Goal: Task Accomplishment & Management: Manage account settings

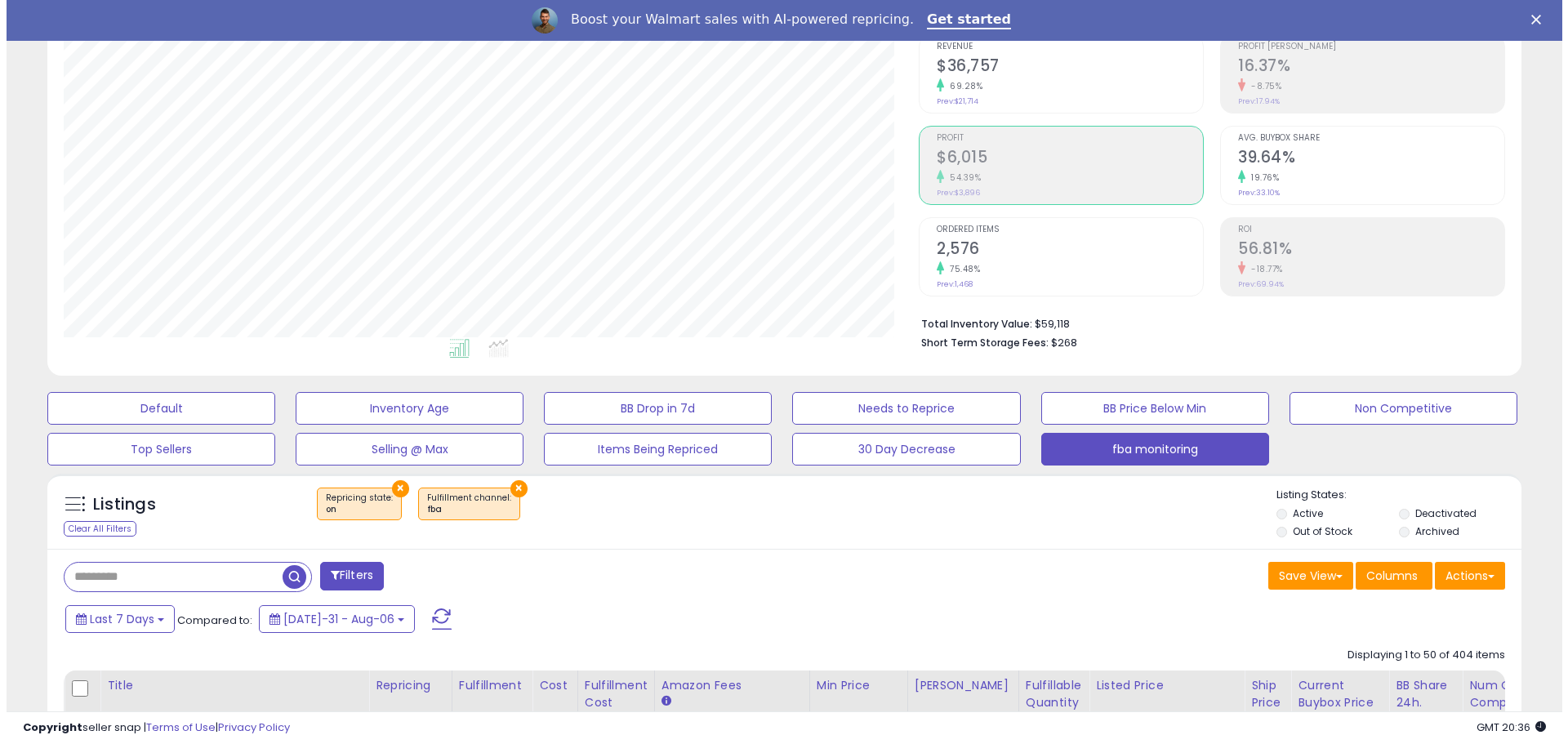
scroll to position [82, 0]
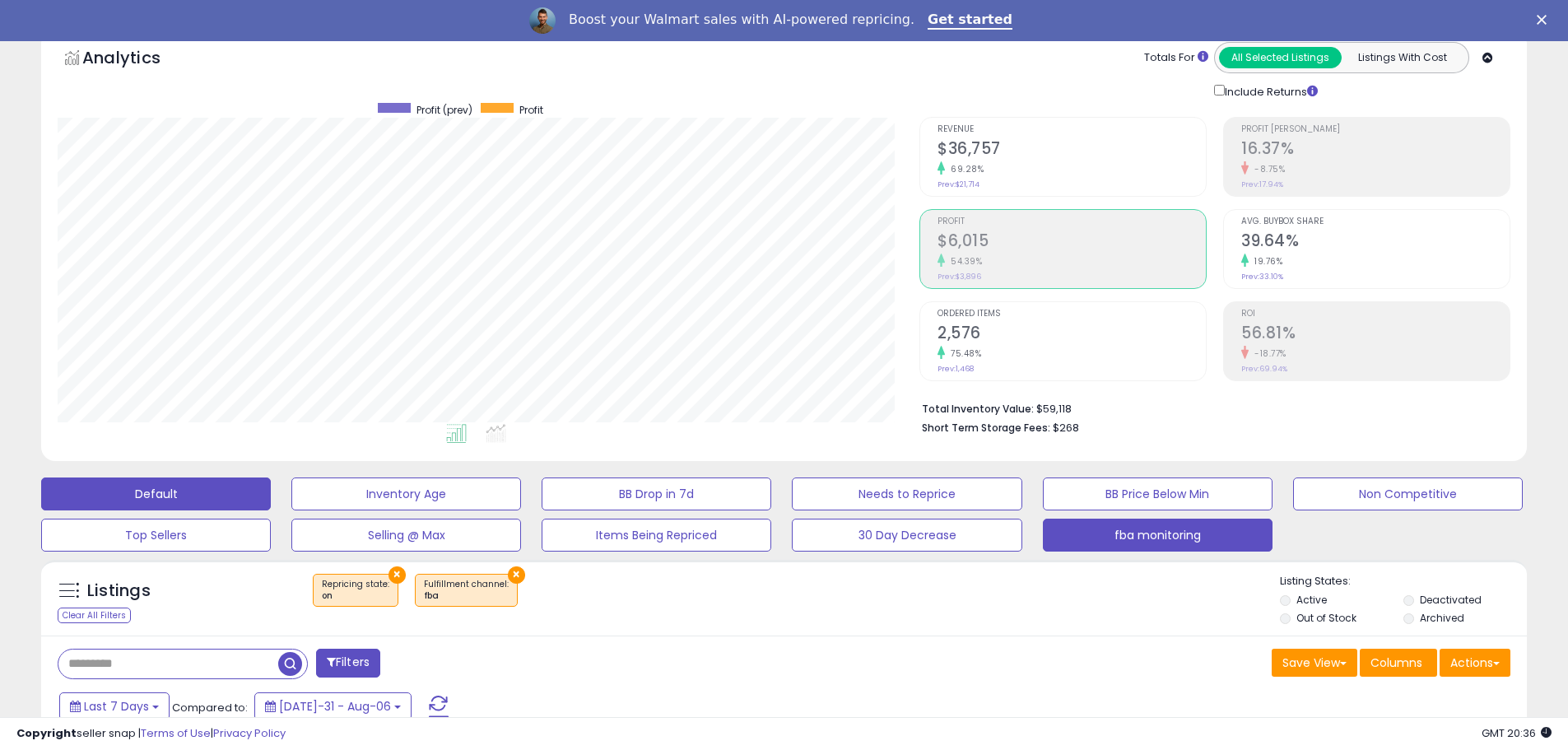
click at [196, 501] on button "Default" at bounding box center [155, 493] width 229 height 33
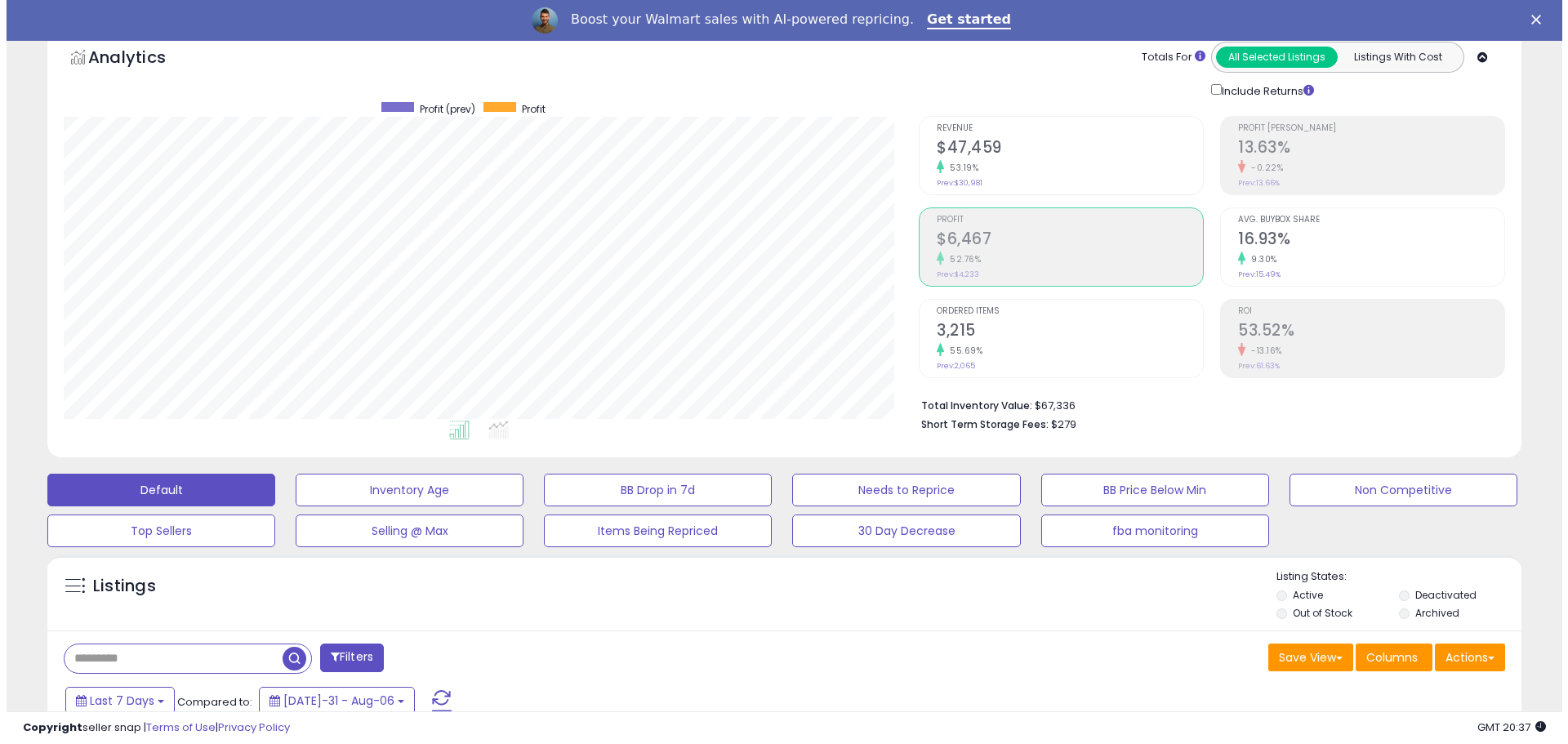
scroll to position [334, 855]
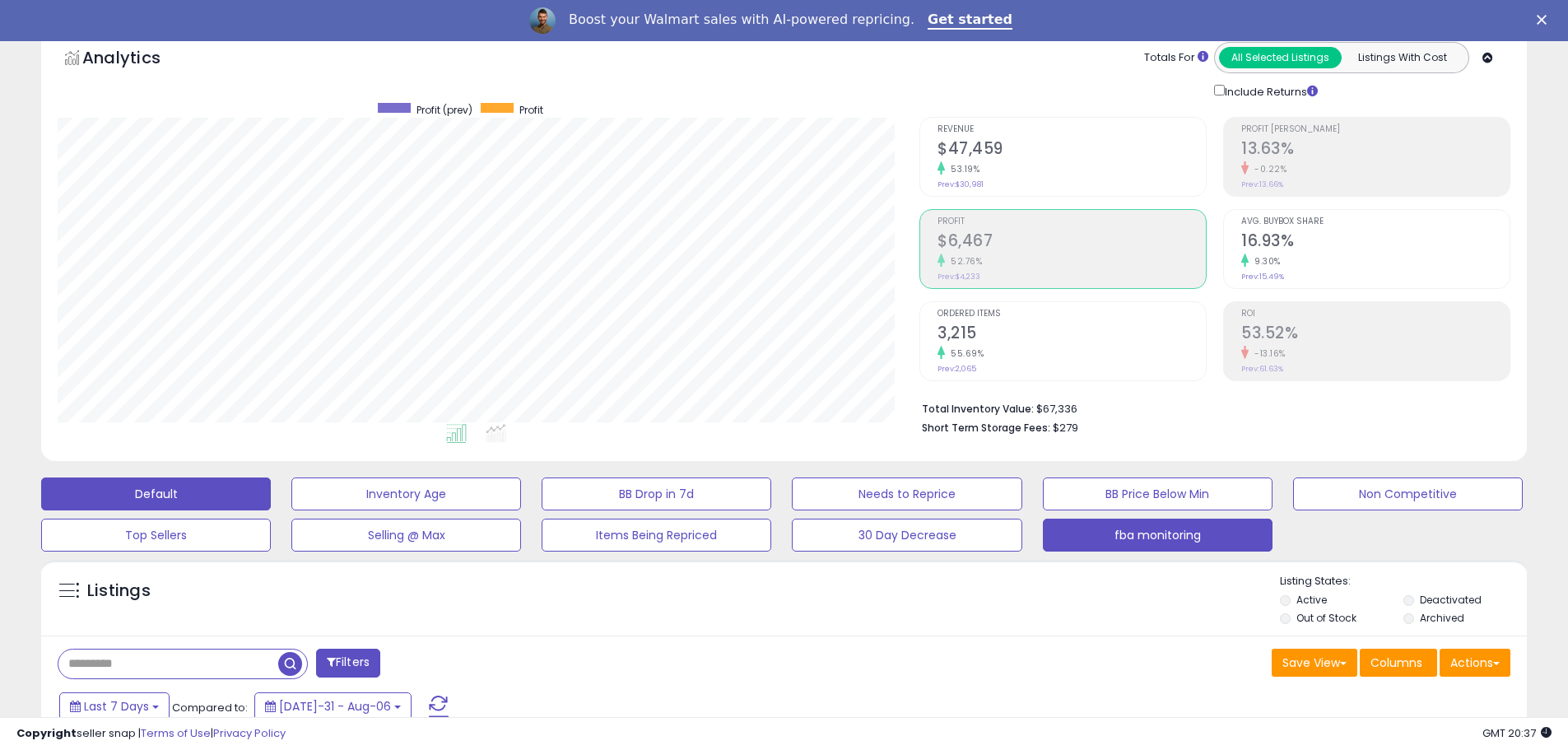
click at [521, 511] on button "fba monitoring" at bounding box center [406, 493] width 229 height 33
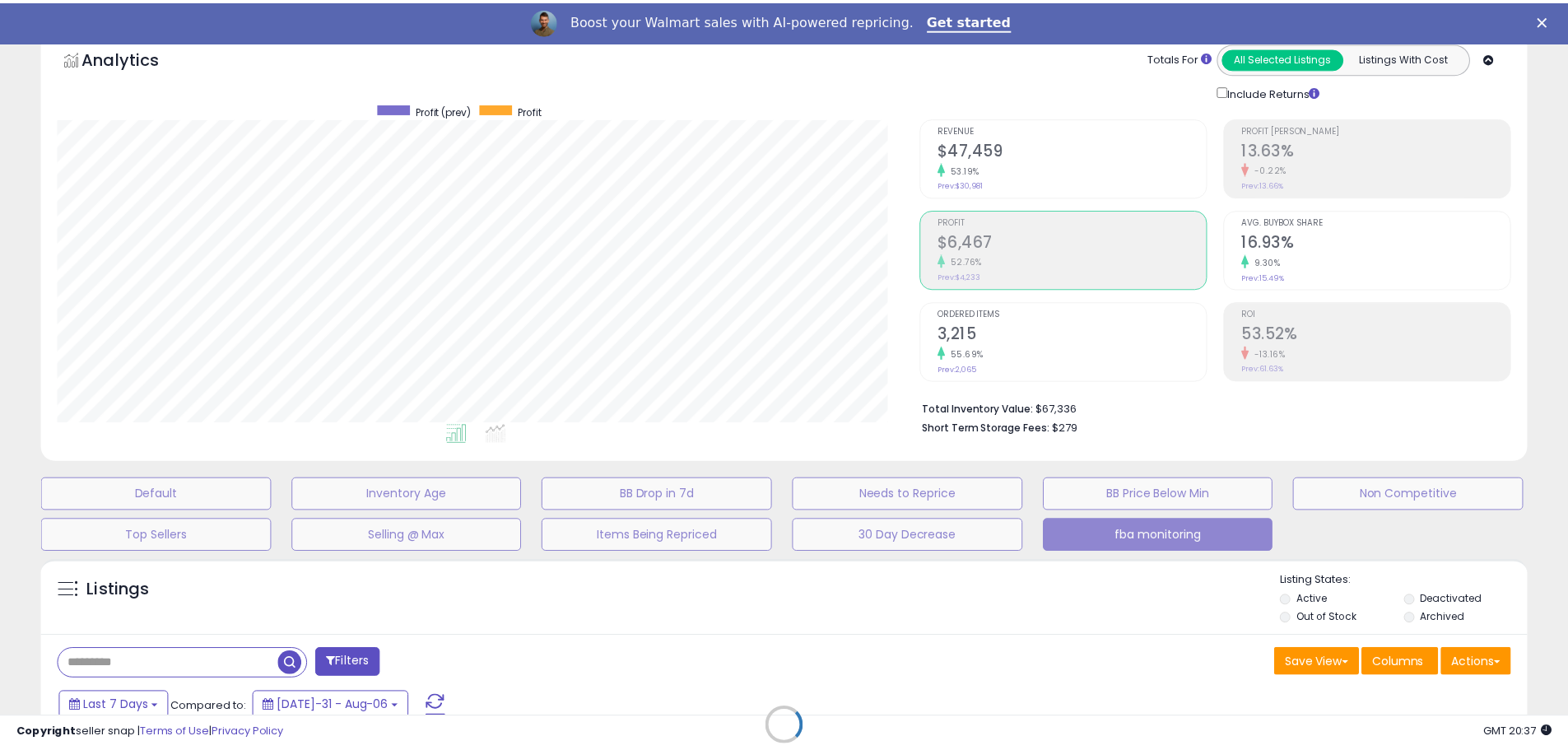
scroll to position [337, 870]
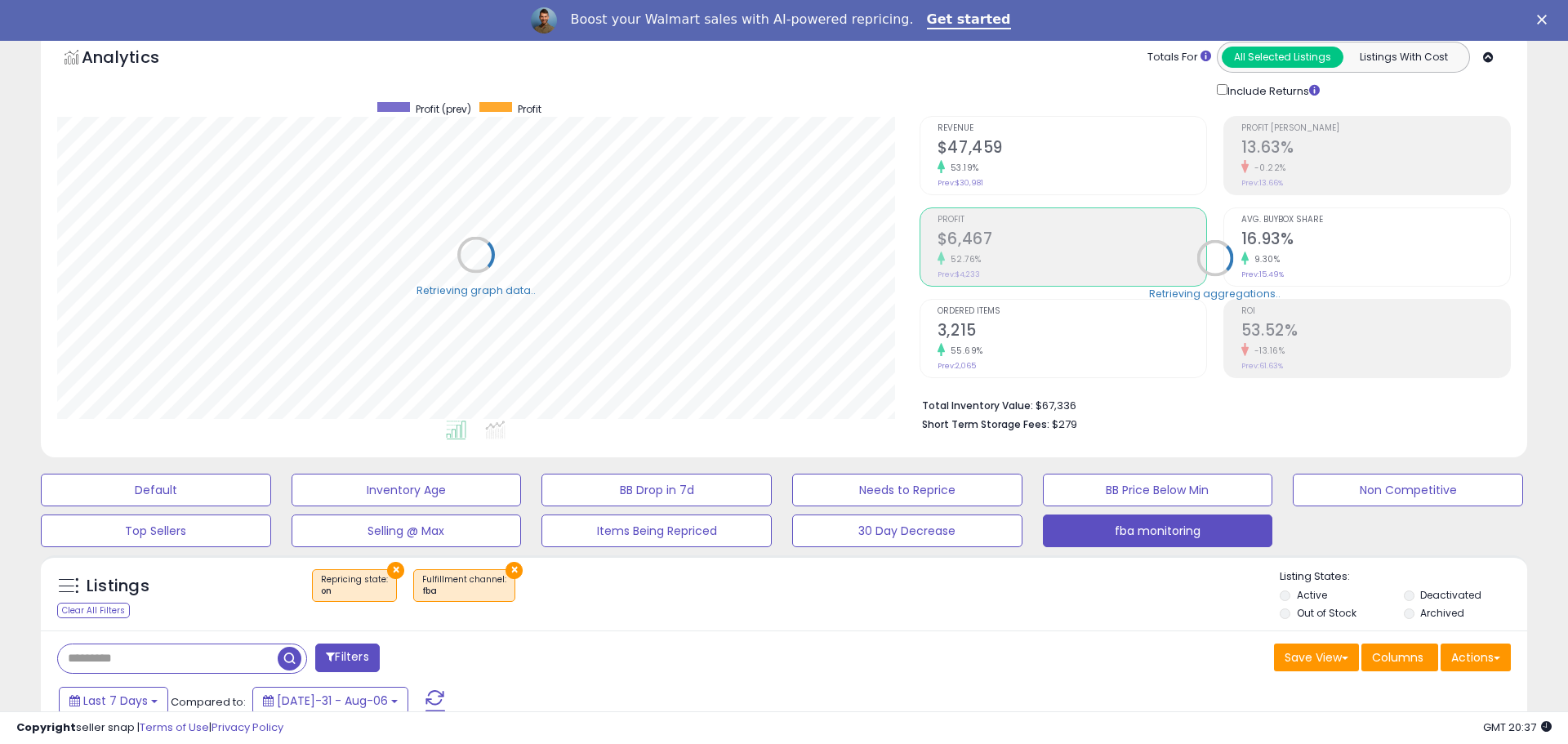
select select "**"
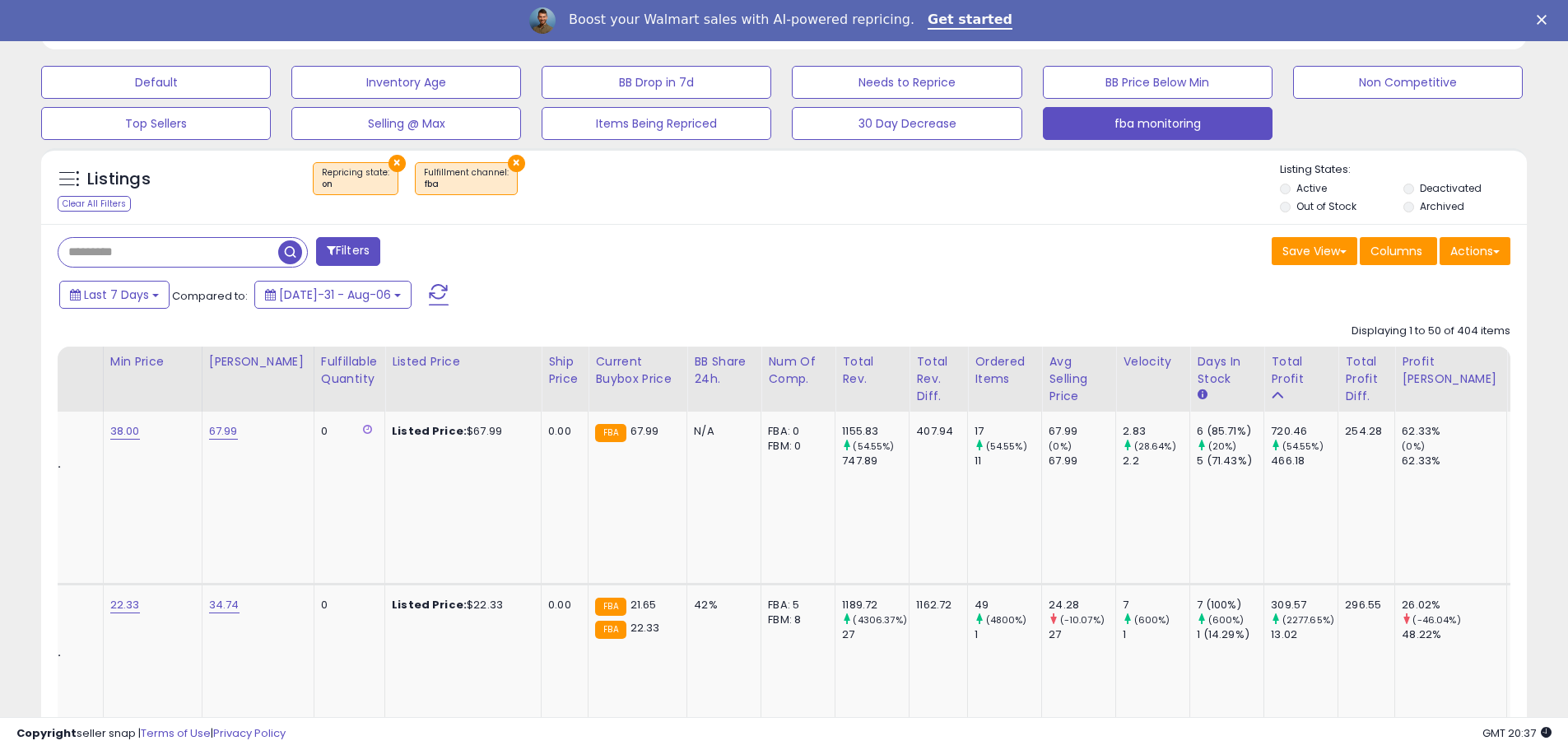
scroll to position [0, 0]
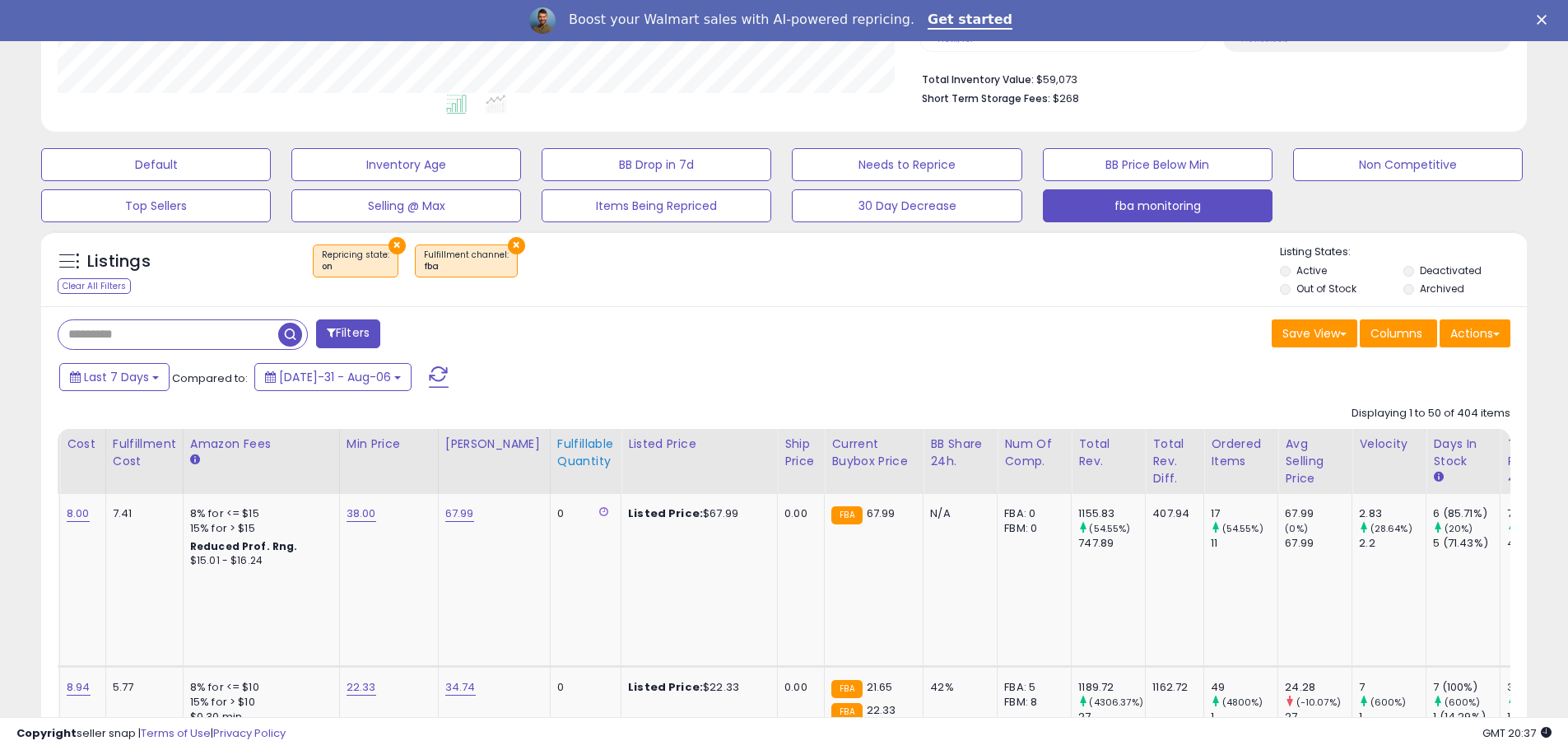
click at [572, 452] on div "Fulfillable Quantity" at bounding box center [586, 452] width 57 height 34
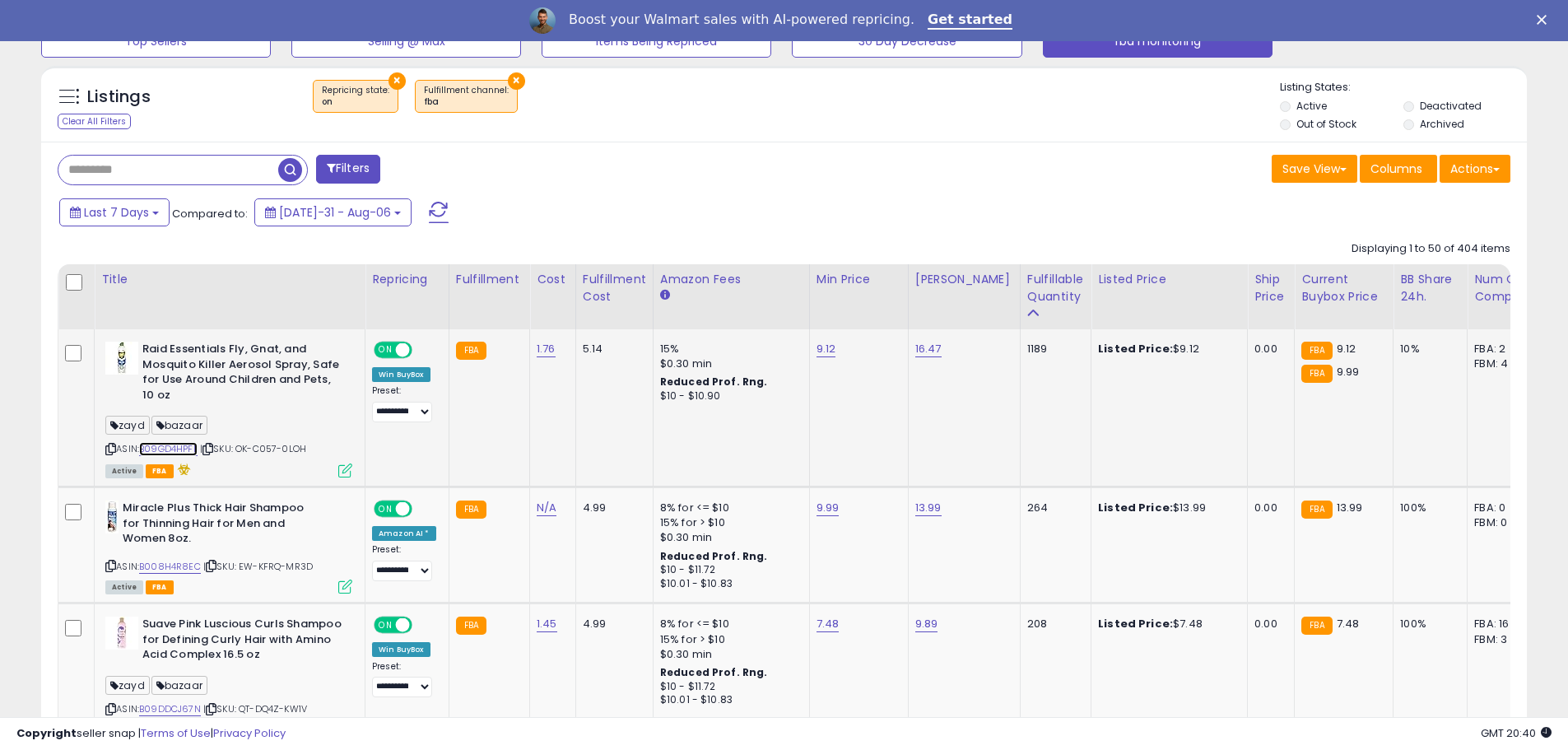
click at [186, 446] on link "B09GD4HPFL" at bounding box center [169, 449] width 58 height 14
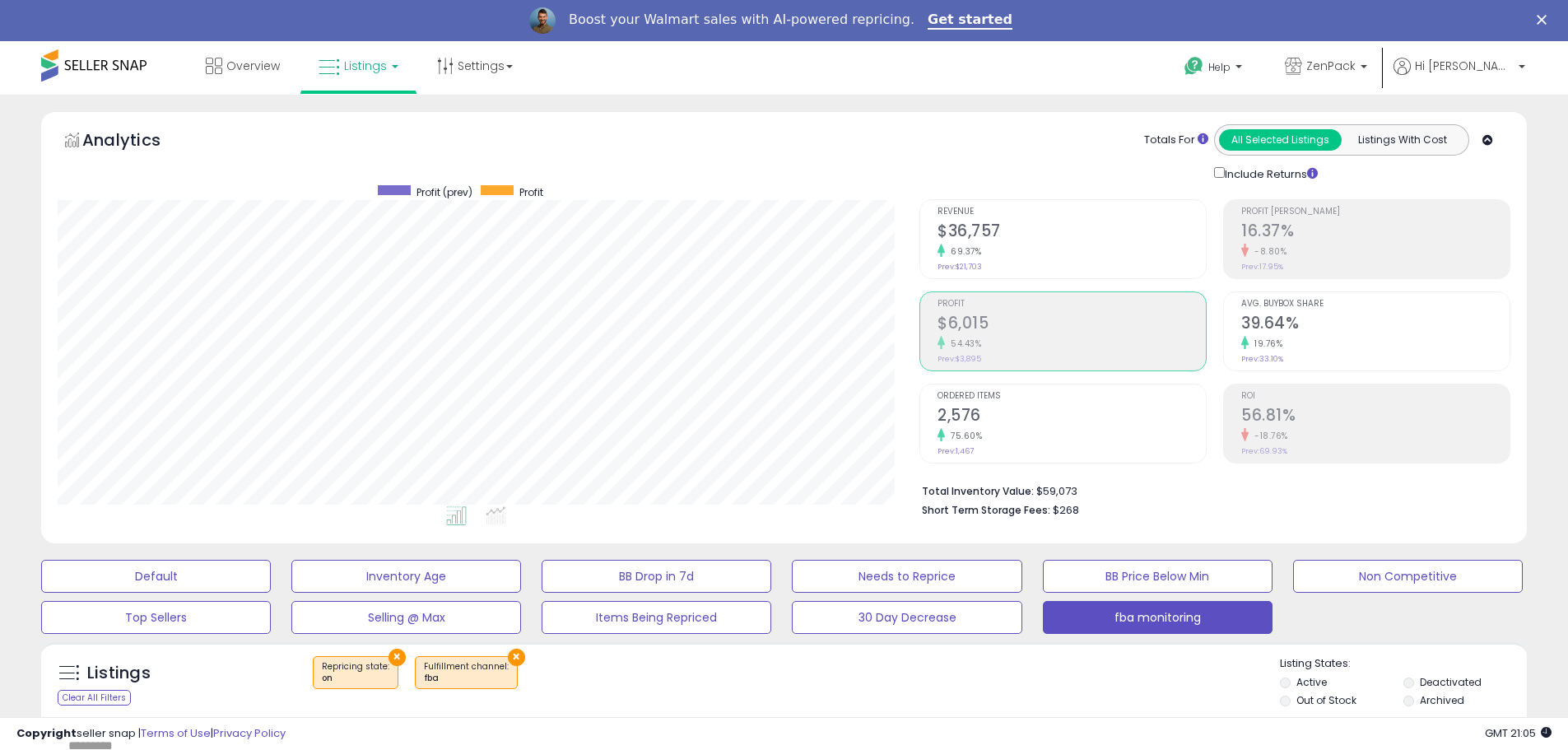
click at [974, 240] on h2 "$36,757" at bounding box center [1072, 232] width 269 height 23
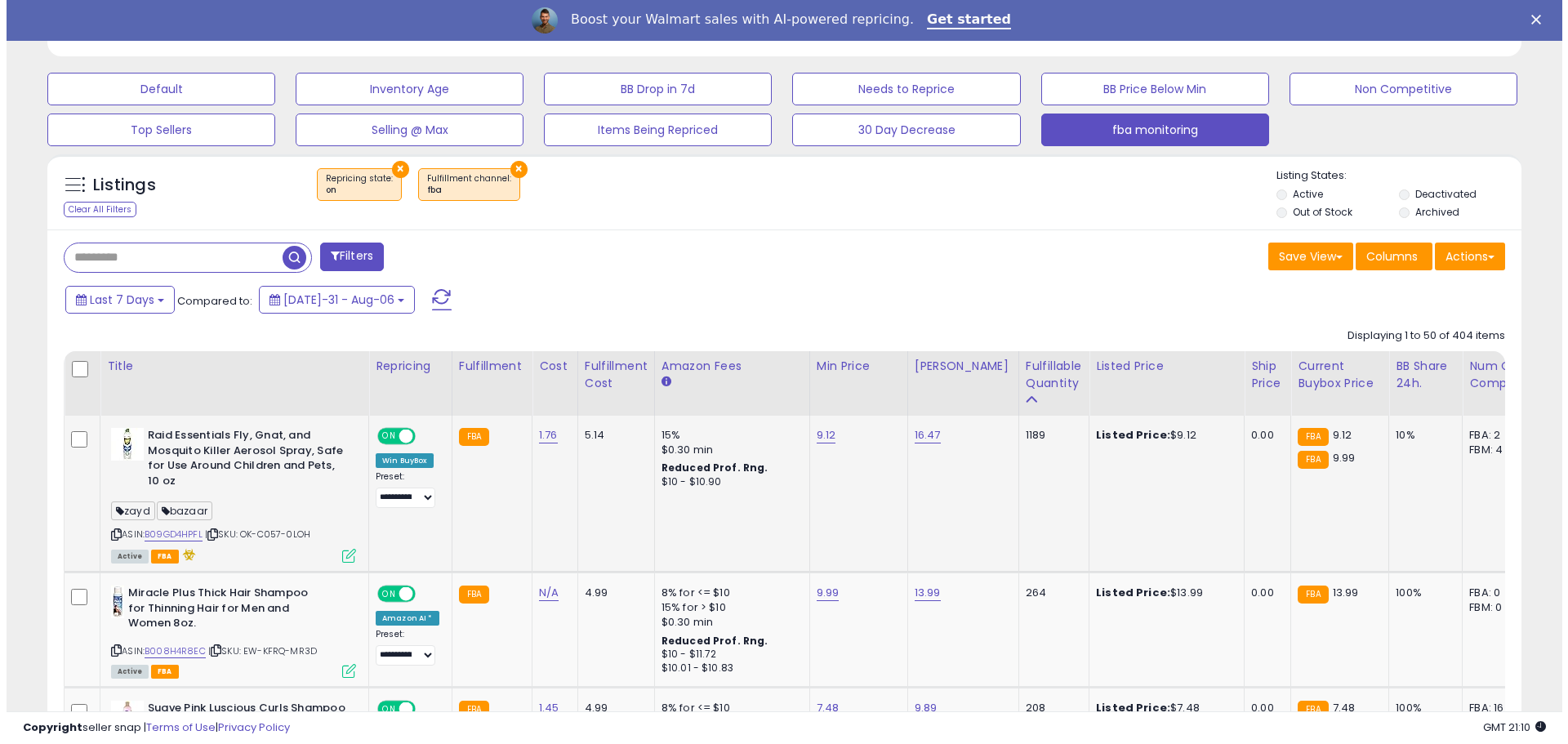
scroll to position [571, 0]
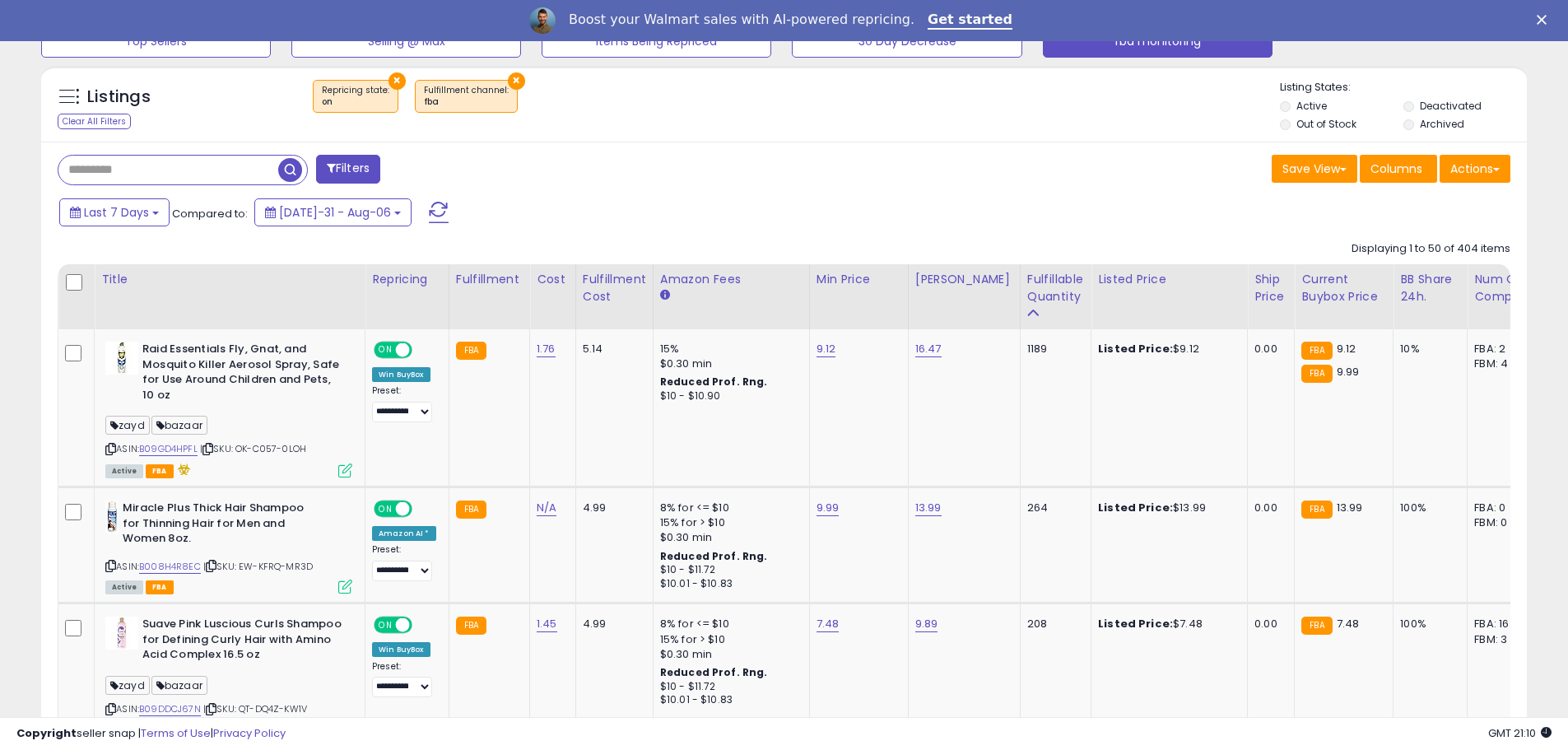
click at [168, 169] on input "text" at bounding box center [168, 169] width 219 height 29
click at [343, 465] on icon at bounding box center [345, 470] width 14 height 14
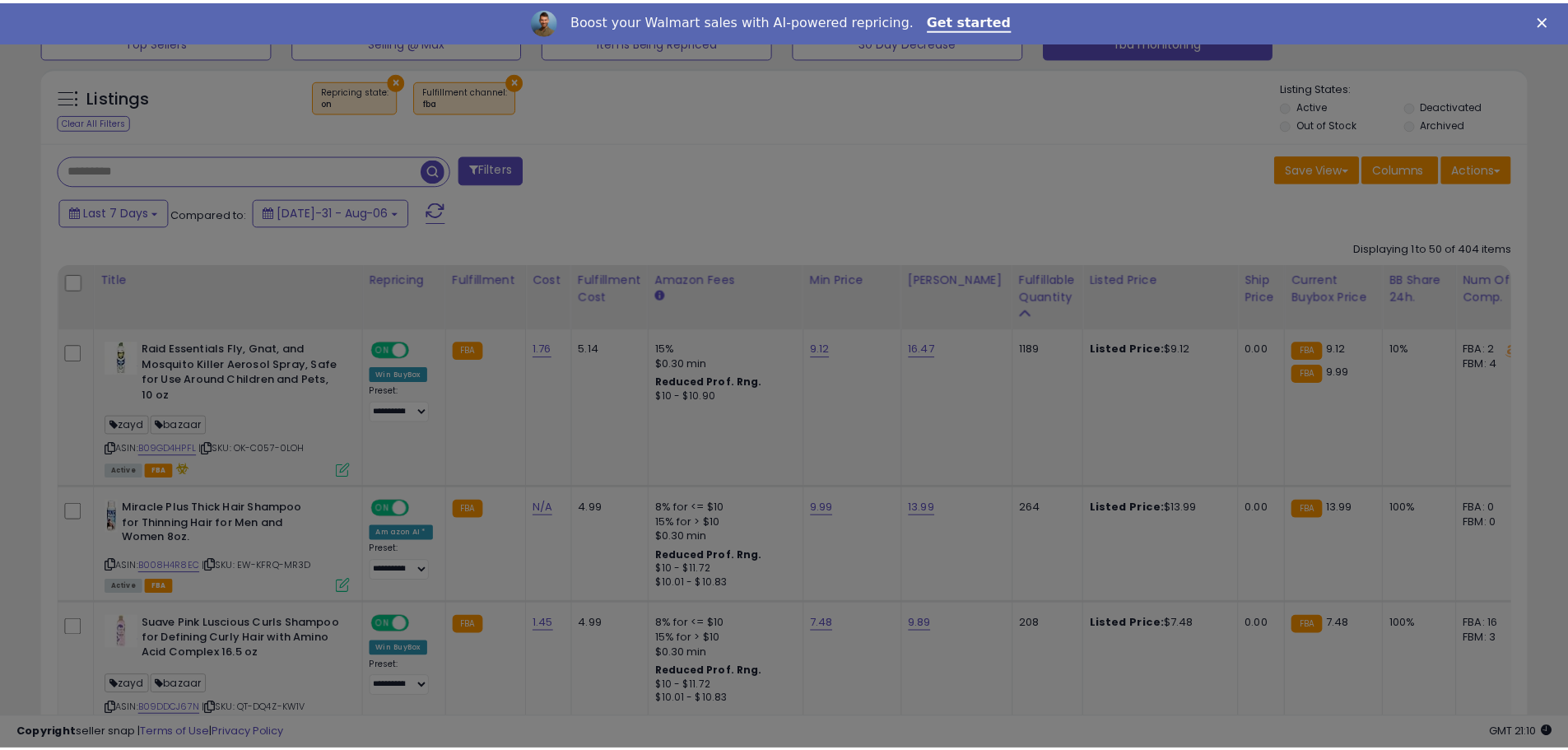
scroll to position [337, 870]
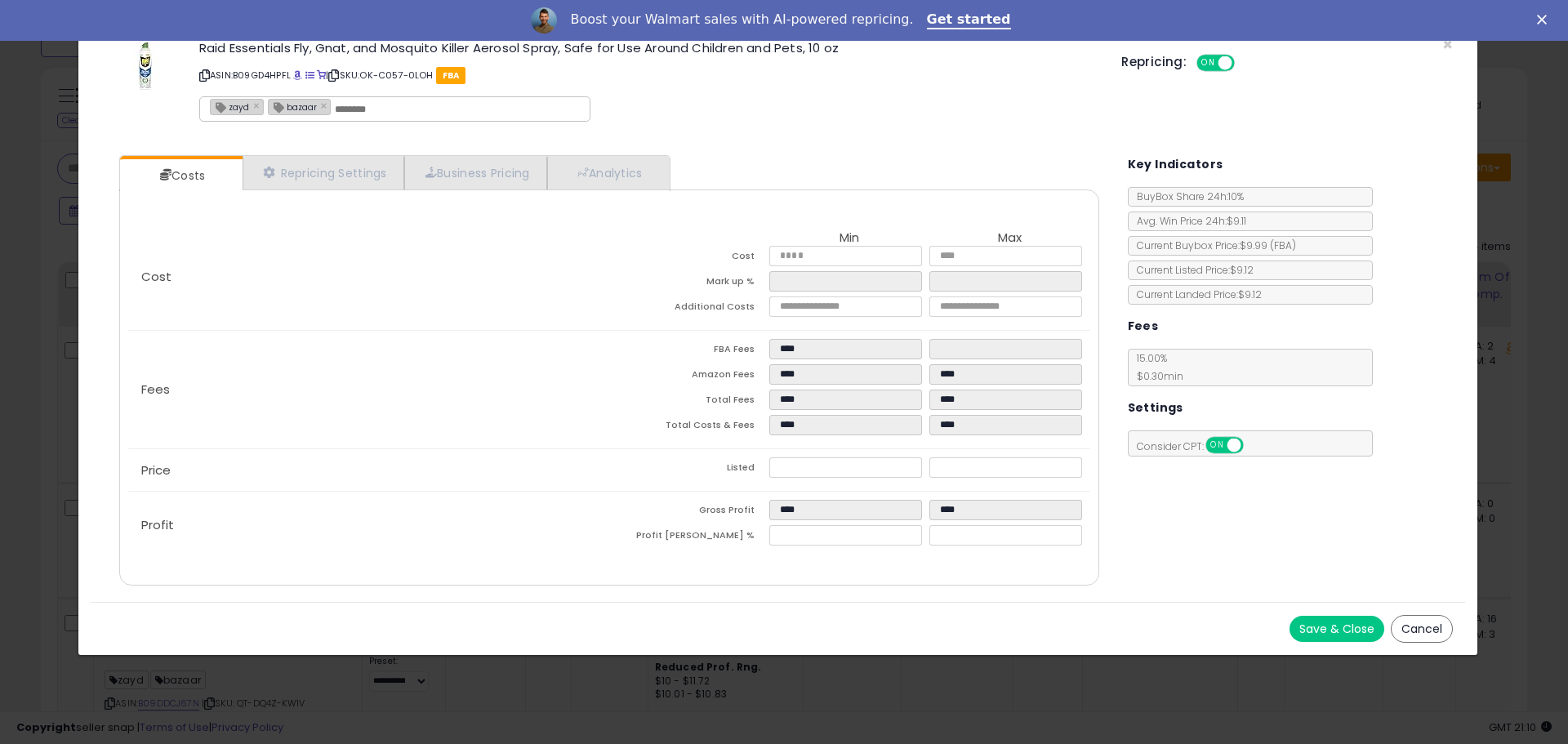
click at [1417, 631] on button "Cancel" at bounding box center [1421, 629] width 62 height 28
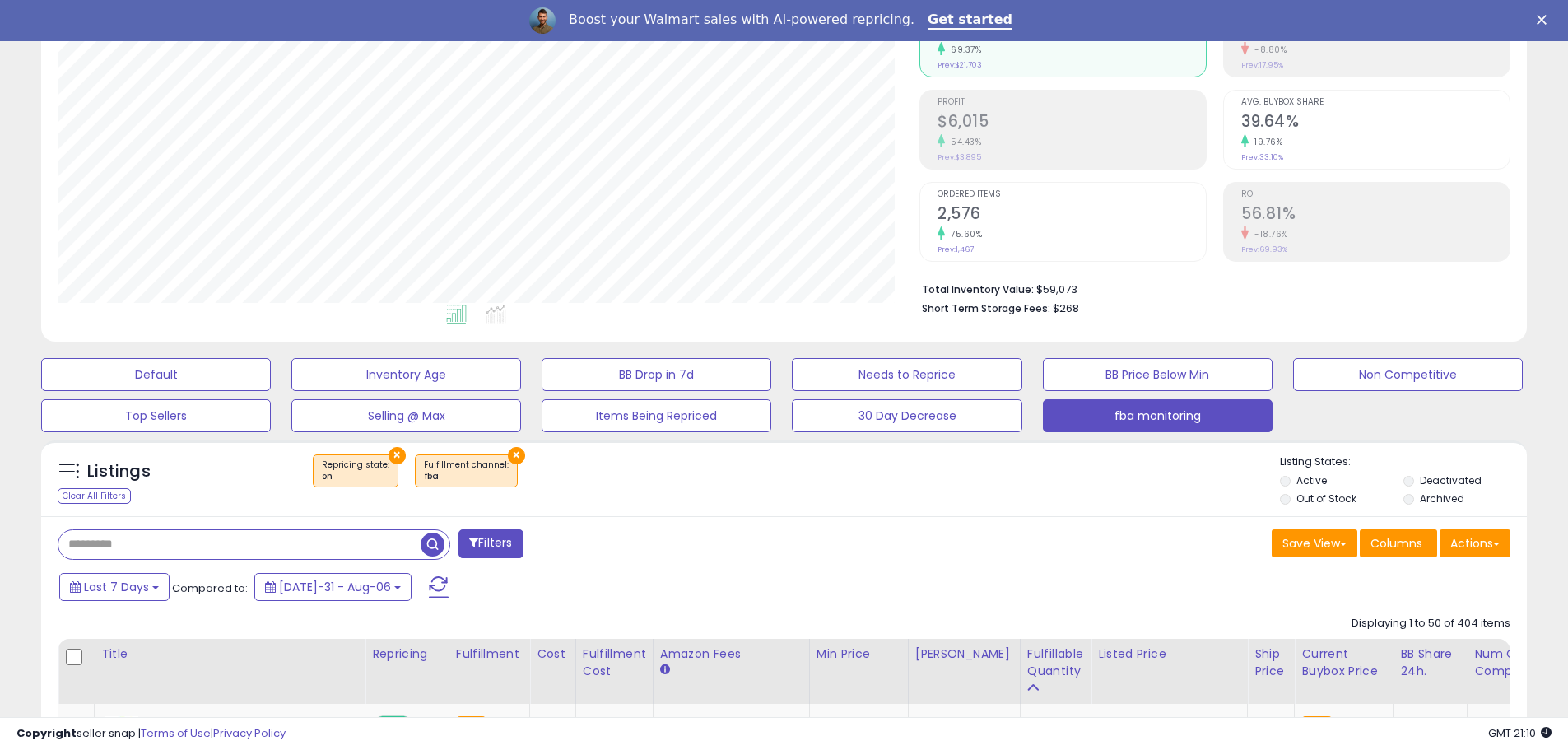
scroll to position [164, 0]
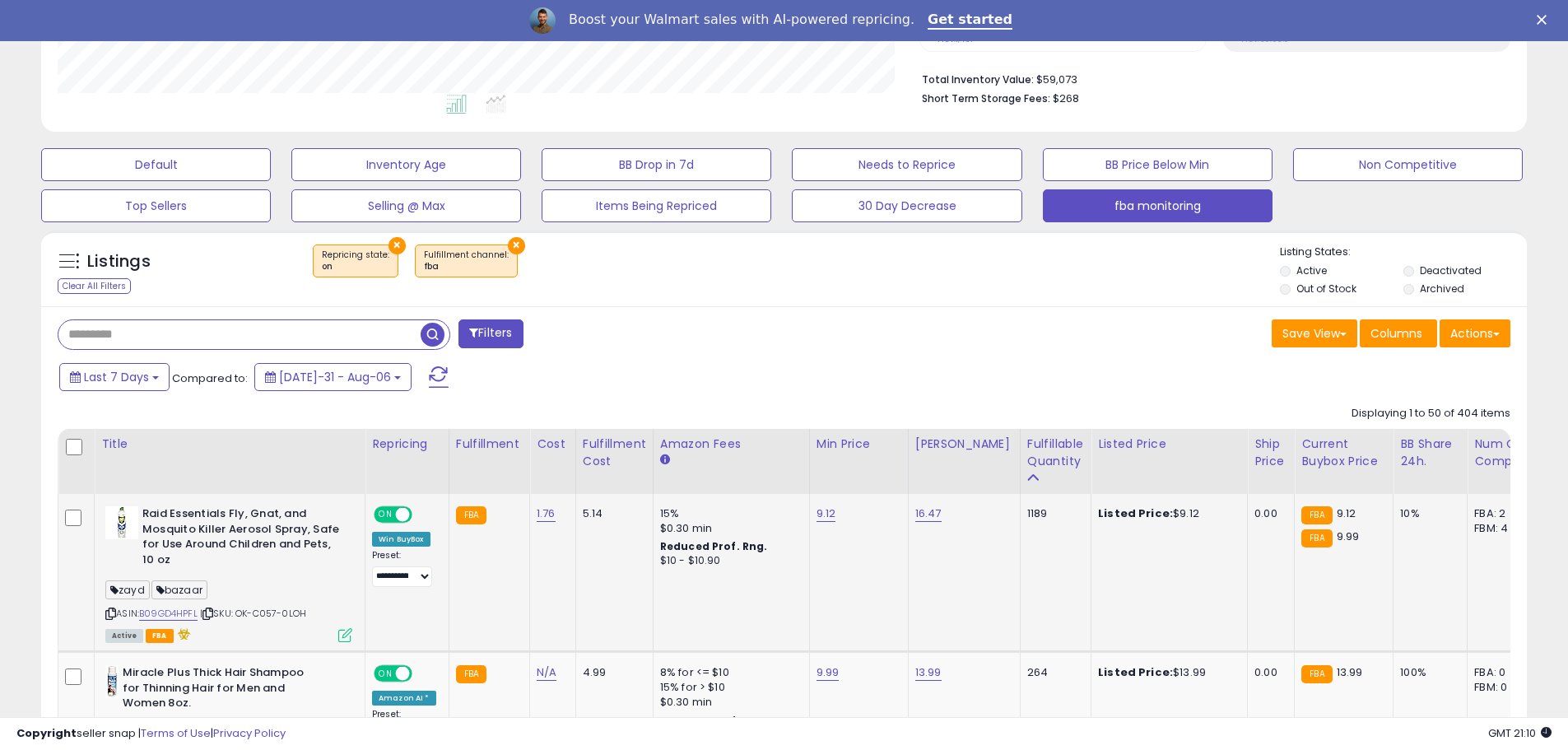
click at [111, 612] on icon at bounding box center [110, 613] width 11 height 9
click at [162, 333] on input "text" at bounding box center [239, 335] width 362 height 29
paste input "**********"
type input "**********"
click at [437, 330] on span "button" at bounding box center [432, 335] width 24 height 24
